Goal: Book appointment/travel/reservation

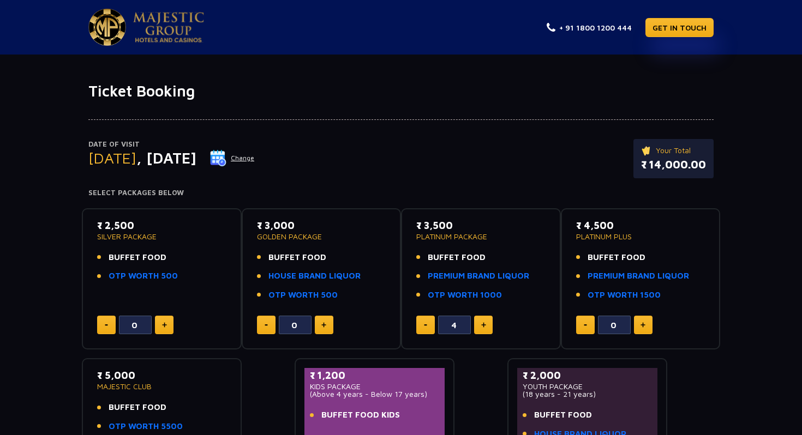
click at [424, 327] on button at bounding box center [425, 325] width 19 height 19
click at [489, 328] on button at bounding box center [483, 325] width 19 height 19
type input "4"
click at [172, 311] on div "₹ 2,500 SILVER PACKAGE BUFFET FOOD OTP WORTH 500 0" at bounding box center [162, 279] width 140 height 122
click at [169, 324] on button at bounding box center [164, 325] width 19 height 19
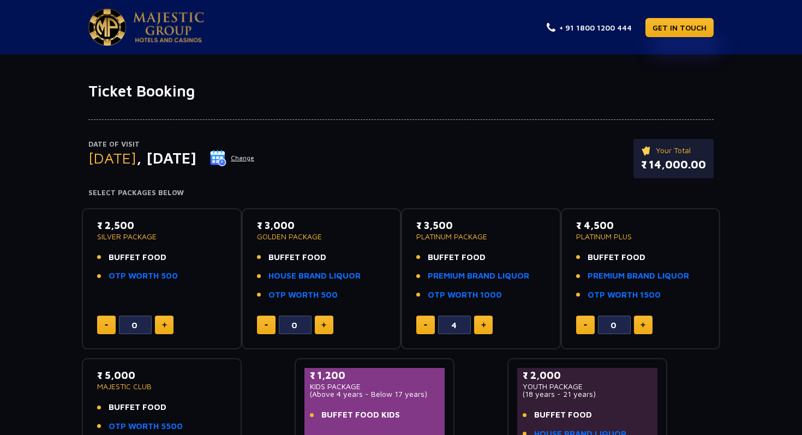
type input "1"
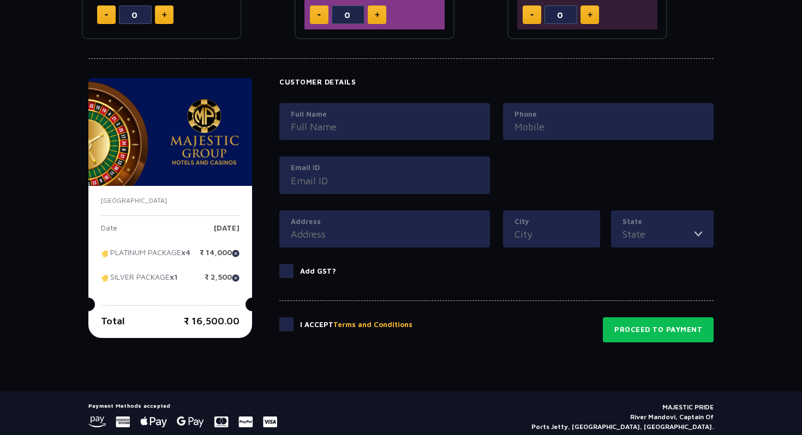
scroll to position [449, 0]
click at [575, 235] on input "City" at bounding box center [551, 234] width 74 height 15
click at [631, 233] on input "State" at bounding box center [658, 234] width 72 height 15
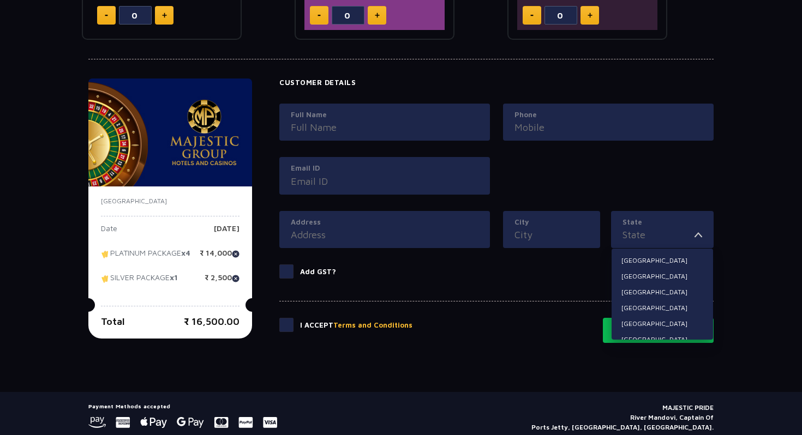
click at [522, 276] on label "Add GST?" at bounding box center [496, 272] width 434 height 14
click at [0, 0] on input "Add GST?" at bounding box center [0, 0] width 0 height 0
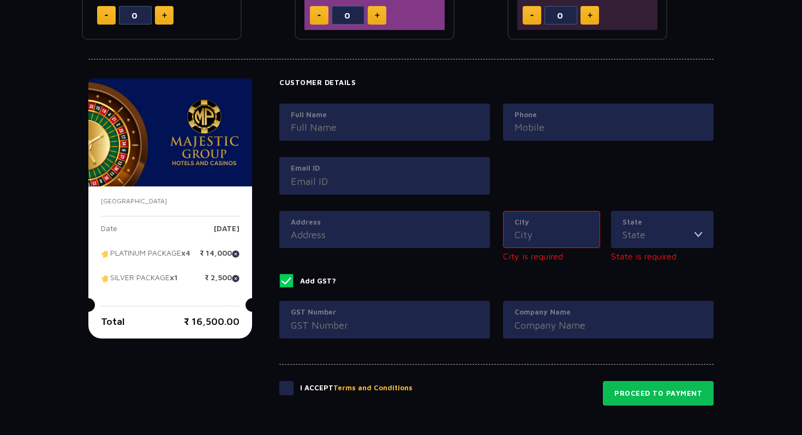
click at [522, 276] on label "Add GST?" at bounding box center [496, 281] width 434 height 14
click at [0, 0] on input "Add GST?" at bounding box center [0, 0] width 0 height 0
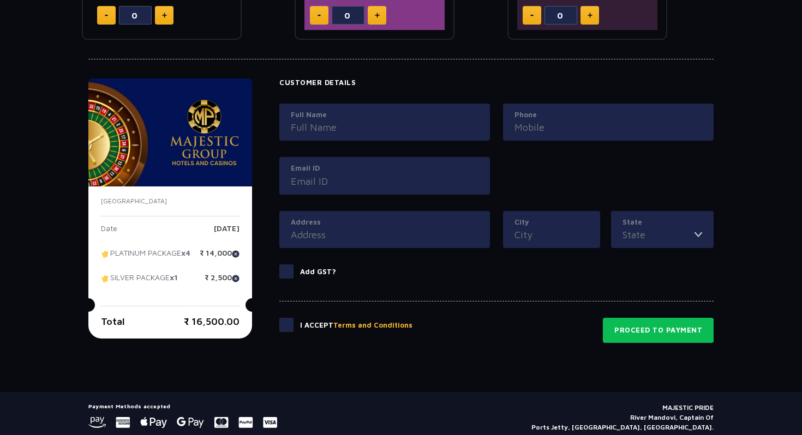
click at [522, 276] on label "Add GST?" at bounding box center [496, 272] width 434 height 14
click at [0, 0] on input "Add GST?" at bounding box center [0, 0] width 0 height 0
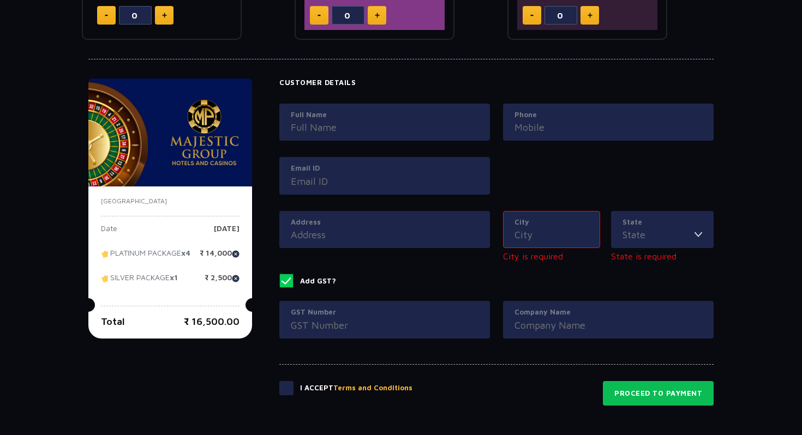
click at [522, 276] on label "Add GST?" at bounding box center [496, 281] width 434 height 14
click at [0, 0] on input "Add GST?" at bounding box center [0, 0] width 0 height 0
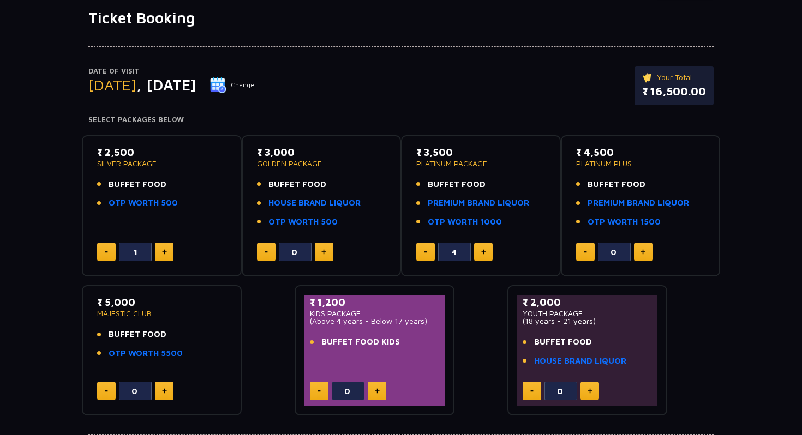
scroll to position [71, 0]
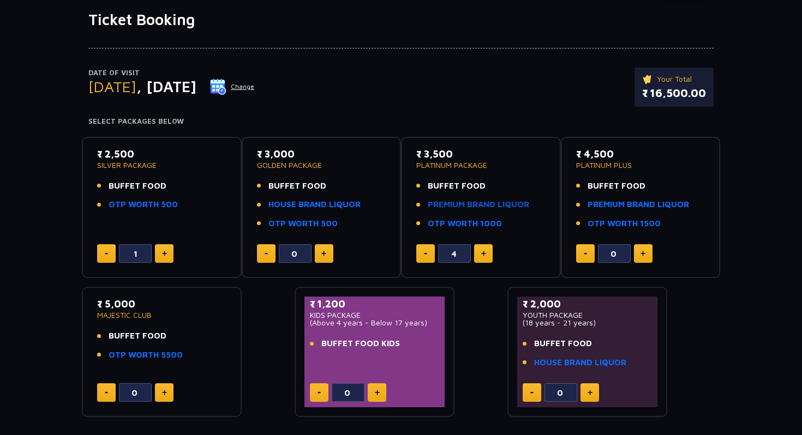
click at [484, 205] on link "PREMIUM BRAND LIQUOR" at bounding box center [478, 205] width 101 height 13
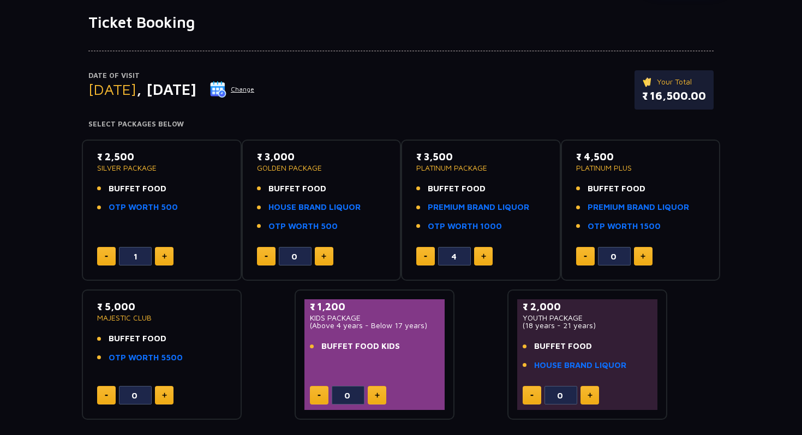
scroll to position [105, 0]
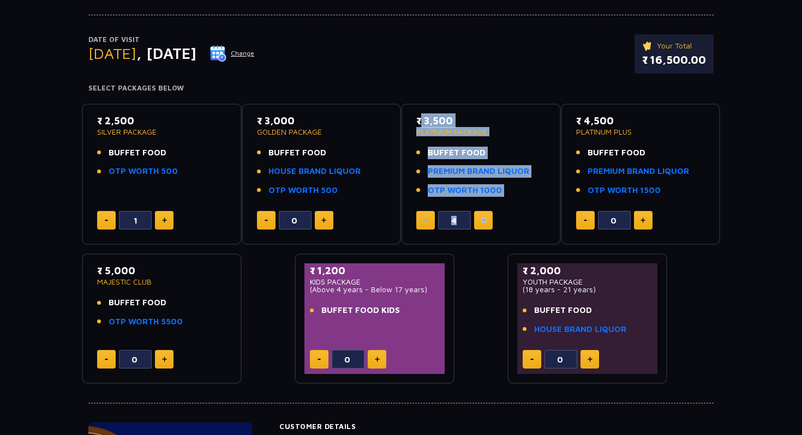
drag, startPoint x: 529, startPoint y: 248, endPoint x: 408, endPoint y: 115, distance: 179.2
click at [408, 115] on div "₹ 2,500 SILVER PACKAGE BUFFET FOOD OTP WORTH 500 1 ₹ 3,000 GOLDEN PACKAGE BUFFE…" at bounding box center [401, 240] width 638 height 290
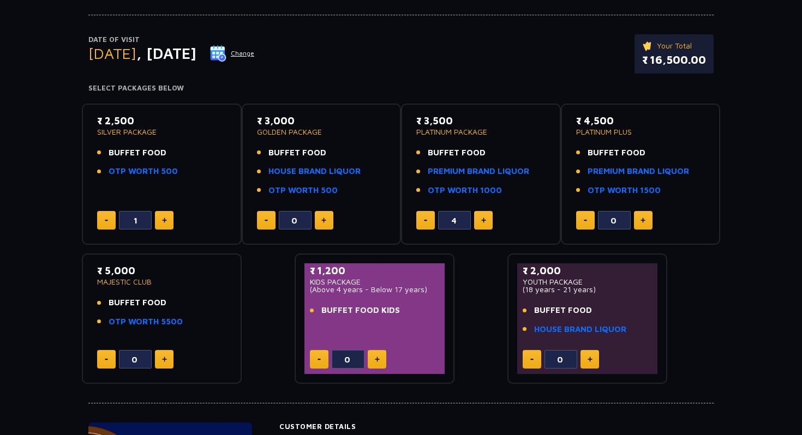
click at [427, 122] on p "₹ 3,500" at bounding box center [480, 120] width 129 height 15
drag, startPoint x: 414, startPoint y: 115, endPoint x: 539, endPoint y: 197, distance: 149.6
click at [539, 198] on div "₹ 3,500 PLATINUM PACKAGE BUFFET FOOD PREMIUM BRAND LIQUOR OTP WORTH 1000 4" at bounding box center [481, 174] width 140 height 122
click at [539, 197] on div "₹ 3,500 PLATINUM PACKAGE BUFFET FOOD PREMIUM BRAND LIQUOR OTP WORTH 1000" at bounding box center [480, 158] width 129 height 90
drag, startPoint x: 539, startPoint y: 197, endPoint x: 385, endPoint y: 80, distance: 193.9
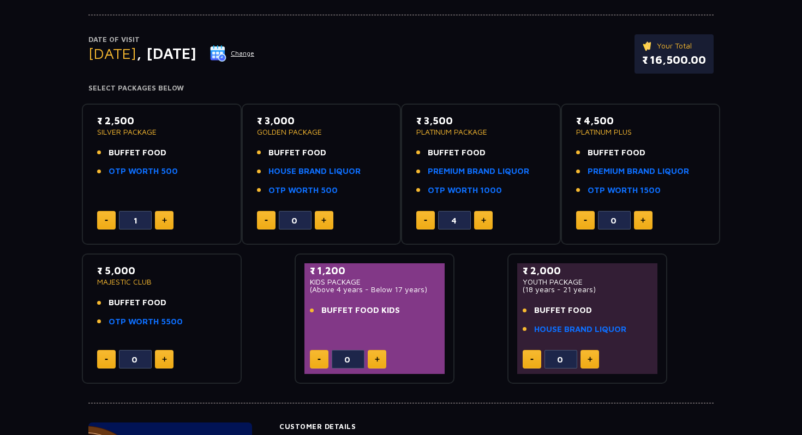
click at [384, 80] on div "Date of Visit [DATE] Change Your Total ₹ 16,500.00 Select Packages Below ₹ 2,50…" at bounding box center [401, 190] width 802 height 389
click at [417, 75] on div "Date of Visit [DATE] Change Your Total ₹ 16,500.00" at bounding box center [400, 59] width 625 height 50
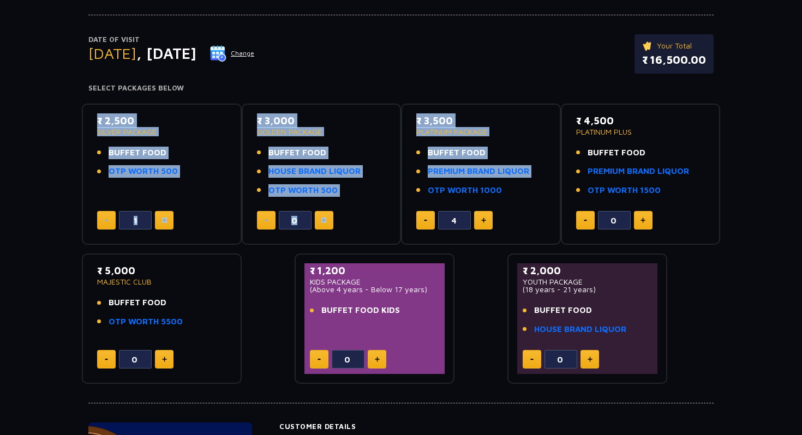
drag, startPoint x: 393, startPoint y: 92, endPoint x: 529, endPoint y: 185, distance: 164.8
click at [529, 186] on div "Date of Visit [DATE] Change Your Total ₹ 16,500.00 Select Packages Below ₹ 2,50…" at bounding box center [401, 190] width 802 height 389
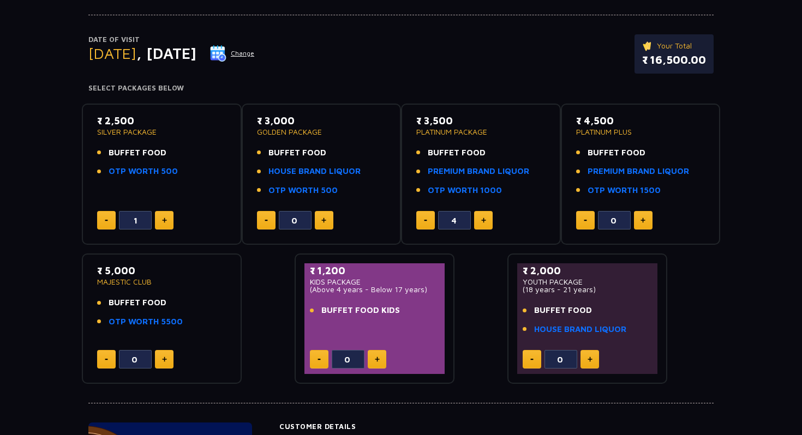
click at [535, 199] on div "₹ 3,500 PLATINUM PACKAGE BUFFET FOOD PREMIUM BRAND LIQUOR OTP WORTH 1000" at bounding box center [480, 158] width 129 height 90
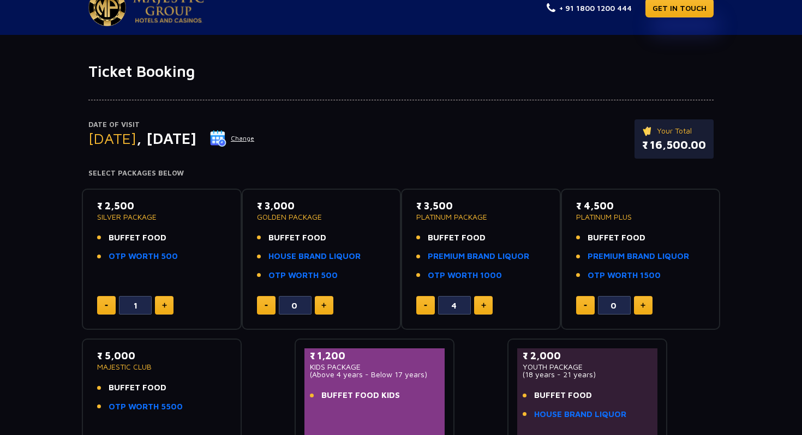
scroll to position [0, 0]
